Goal: Book appointment/travel/reservation

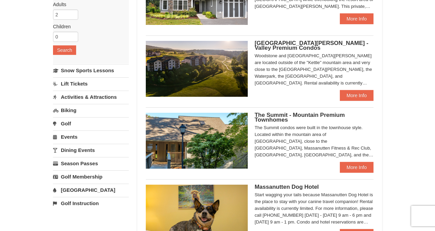
scroll to position [50, 0]
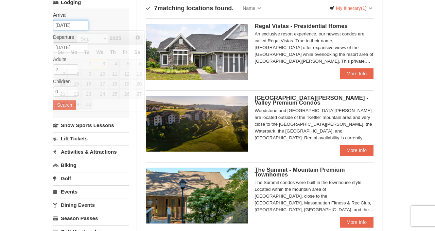
click at [76, 25] on input "09/03/2025" at bounding box center [70, 25] width 35 height 10
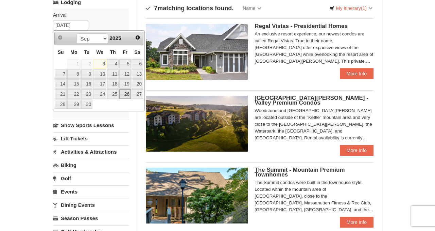
click at [126, 90] on link "26" at bounding box center [125, 94] width 12 height 10
type input "[DATE]"
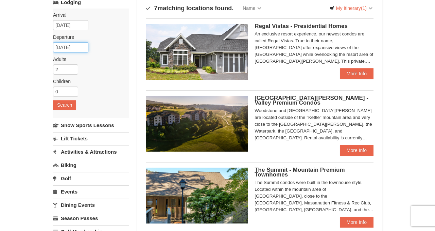
click at [72, 44] on input "09/27/2025" at bounding box center [70, 47] width 35 height 10
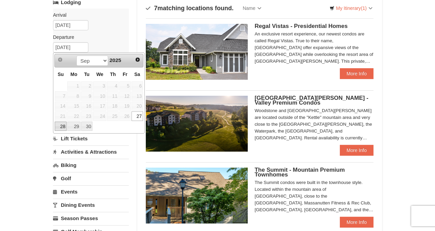
click at [62, 123] on link "28" at bounding box center [61, 126] width 12 height 10
type input "[DATE]"
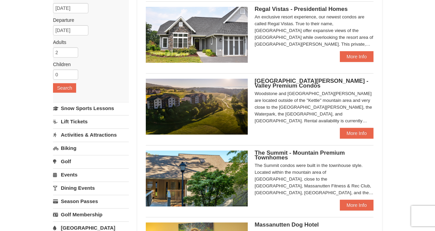
scroll to position [83, 0]
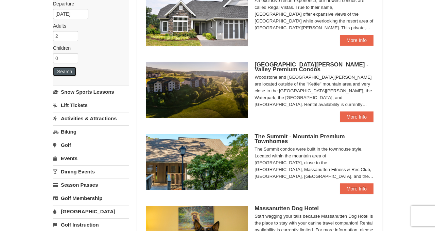
click at [68, 70] on button "Search" at bounding box center [64, 72] width 23 height 10
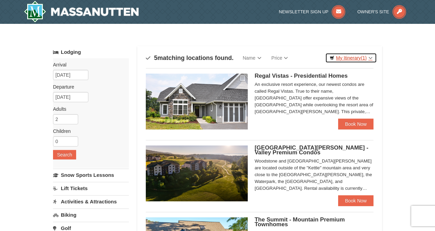
click at [370, 57] on link "My Itinerary (1)" at bounding box center [352, 58] width 52 height 10
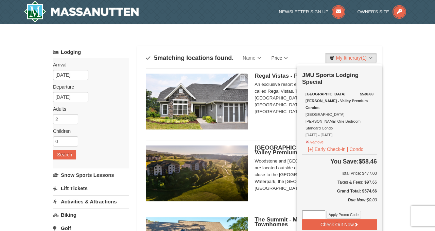
click at [281, 57] on link "Price" at bounding box center [280, 58] width 27 height 14
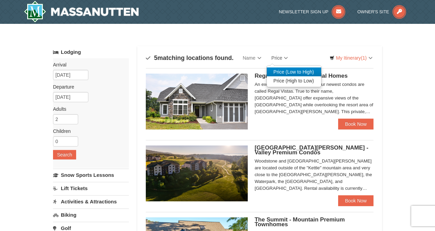
click at [282, 71] on link "Price (Low to High)" at bounding box center [294, 71] width 54 height 9
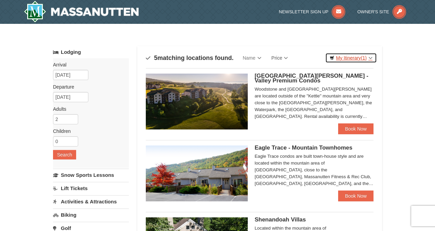
click at [348, 60] on link "My Itinerary (1)" at bounding box center [352, 58] width 52 height 10
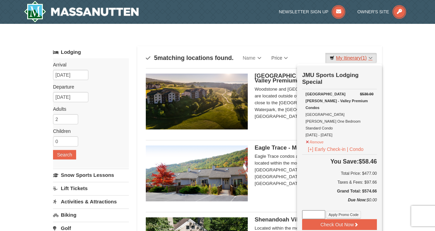
click at [348, 60] on link "My Itinerary (1)" at bounding box center [352, 58] width 52 height 10
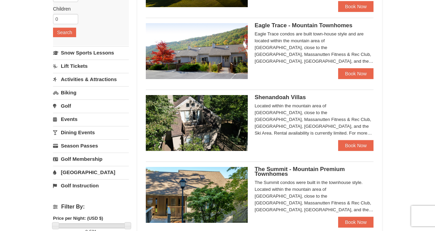
scroll to position [126, 0]
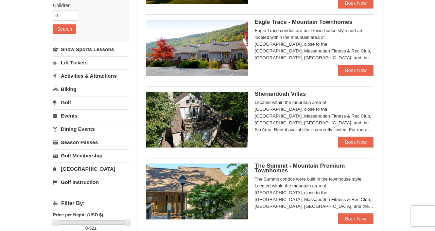
click at [63, 103] on link "Golf" at bounding box center [91, 102] width 76 height 13
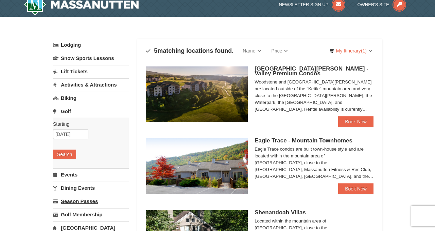
scroll to position [12, 0]
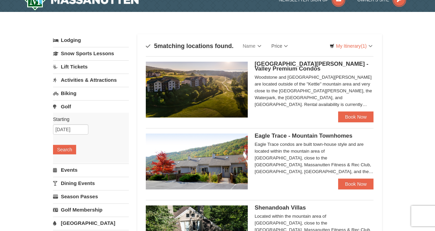
click at [71, 106] on link "Golf" at bounding box center [91, 106] width 76 height 13
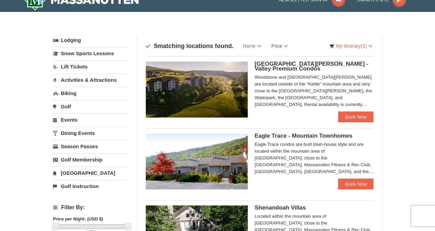
click at [71, 106] on link "Golf" at bounding box center [91, 106] width 76 height 13
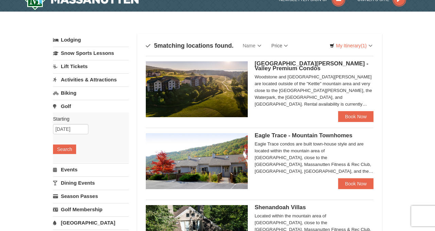
scroll to position [16, 0]
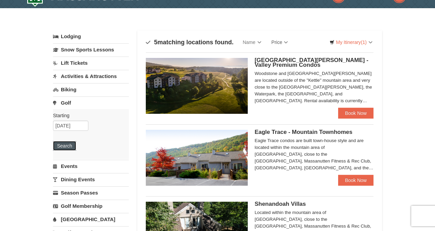
click at [65, 142] on button "Search" at bounding box center [64, 146] width 23 height 10
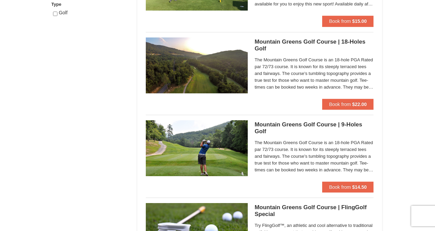
scroll to position [369, 0]
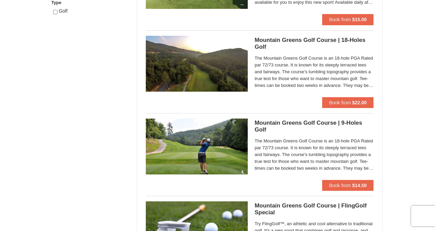
click at [202, 64] on img at bounding box center [197, 64] width 102 height 56
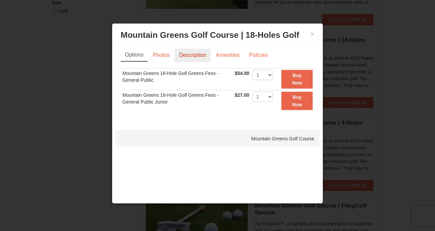
click at [194, 57] on link "Description" at bounding box center [193, 55] width 36 height 13
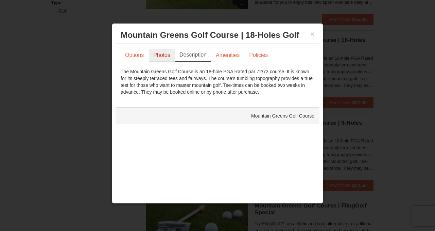
click at [167, 53] on link "Photos" at bounding box center [162, 55] width 26 height 13
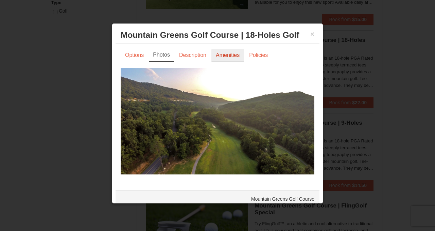
click at [223, 55] on link "Amenities" at bounding box center [228, 55] width 33 height 13
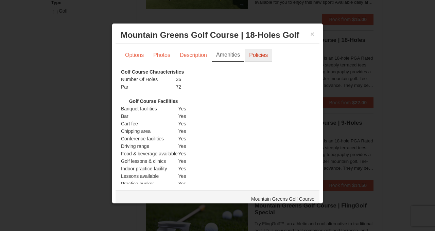
click at [254, 51] on link "Policies" at bounding box center [259, 55] width 28 height 13
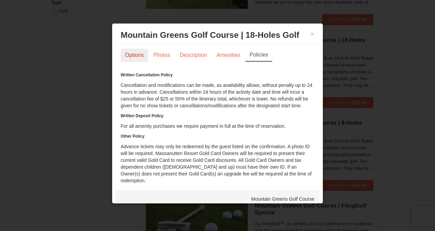
click at [127, 55] on link "Options" at bounding box center [135, 55] width 28 height 13
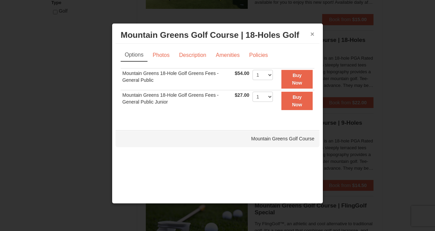
click at [312, 33] on button "×" at bounding box center [313, 34] width 4 height 7
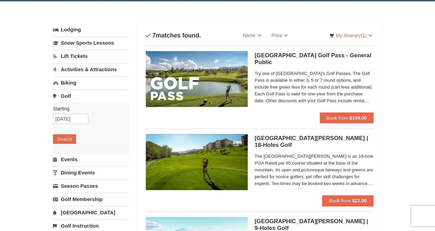
scroll to position [0, 0]
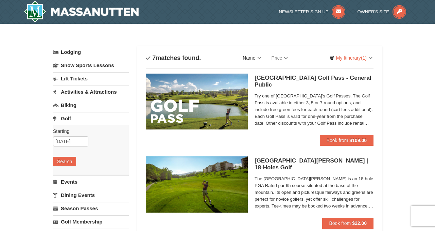
click at [261, 57] on link "Name" at bounding box center [252, 58] width 29 height 14
click at [283, 56] on link "Price" at bounding box center [280, 58] width 27 height 14
